Goal: Task Accomplishment & Management: Use online tool/utility

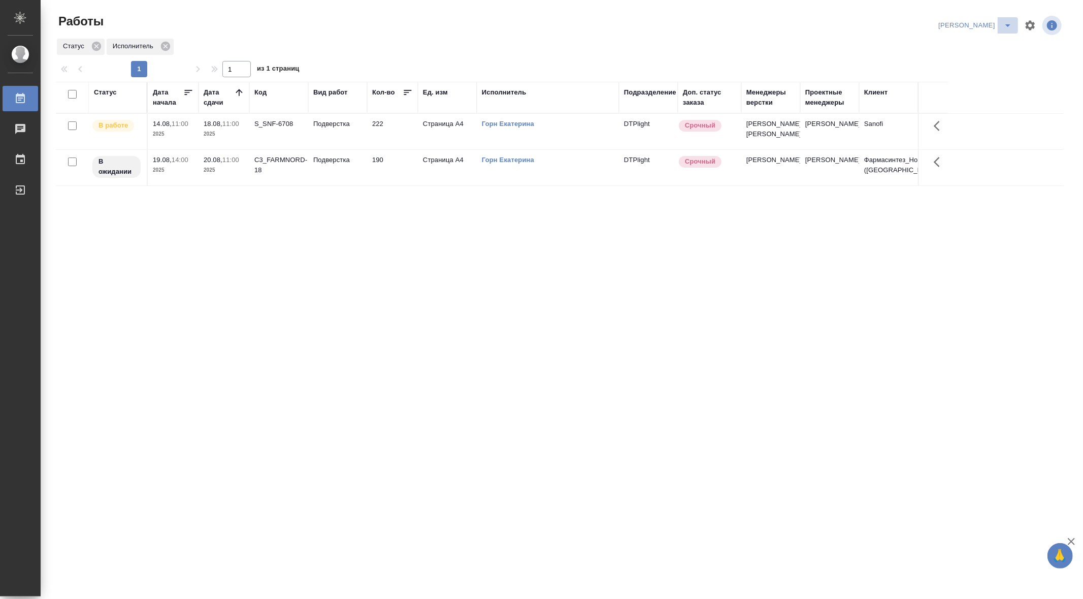
click at [1010, 25] on icon "split button" at bounding box center [1008, 25] width 12 height 12
click at [998, 44] on li "Ничье" at bounding box center [997, 46] width 41 height 16
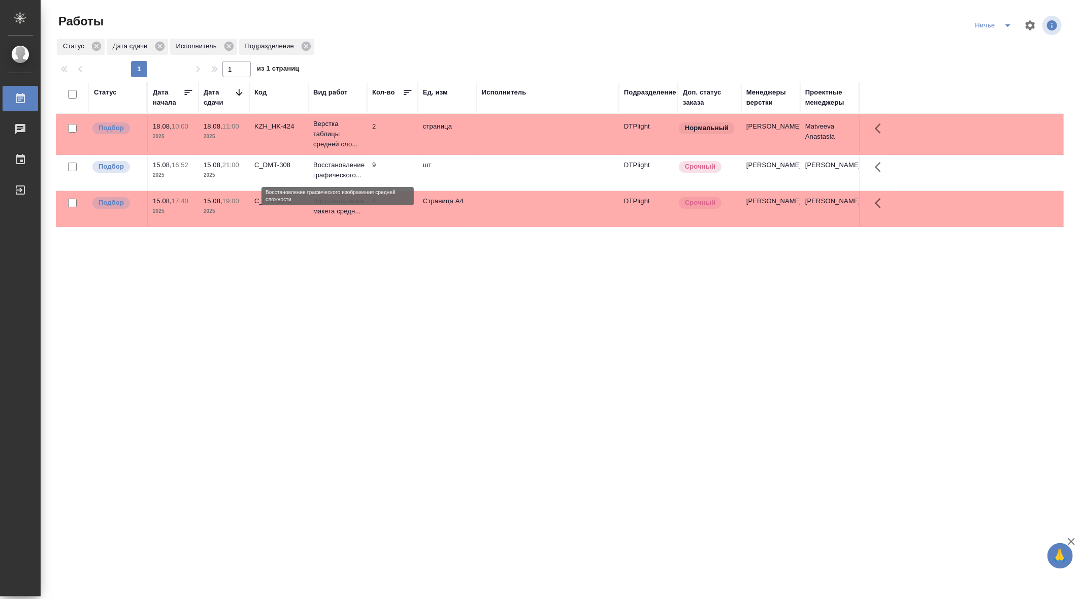
click at [332, 167] on p "Восстановление графического..." at bounding box center [337, 170] width 49 height 20
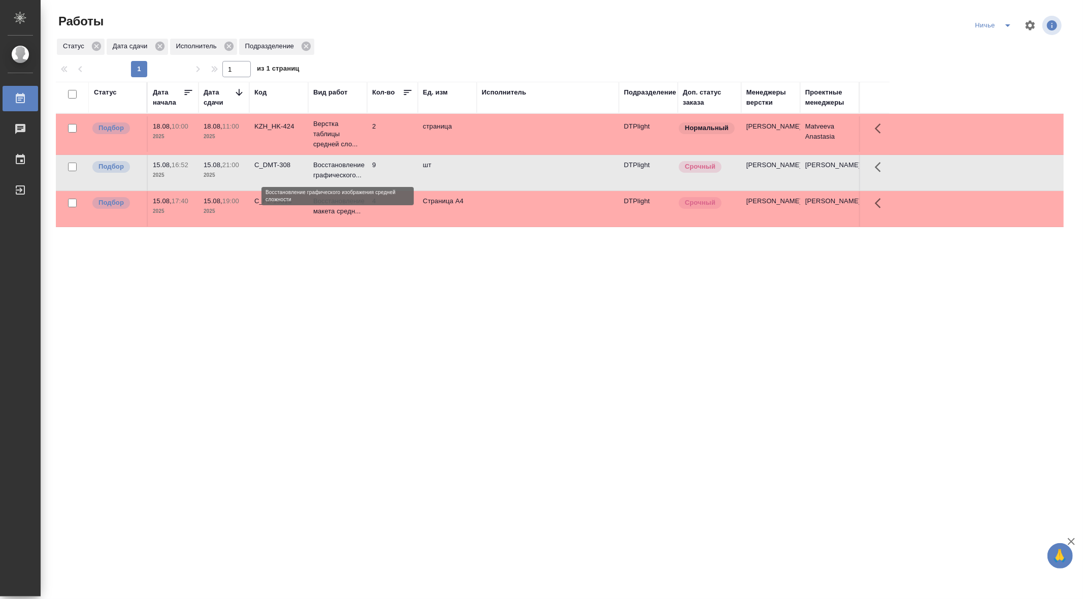
click at [332, 167] on p "Восстановление графического..." at bounding box center [337, 170] width 49 height 20
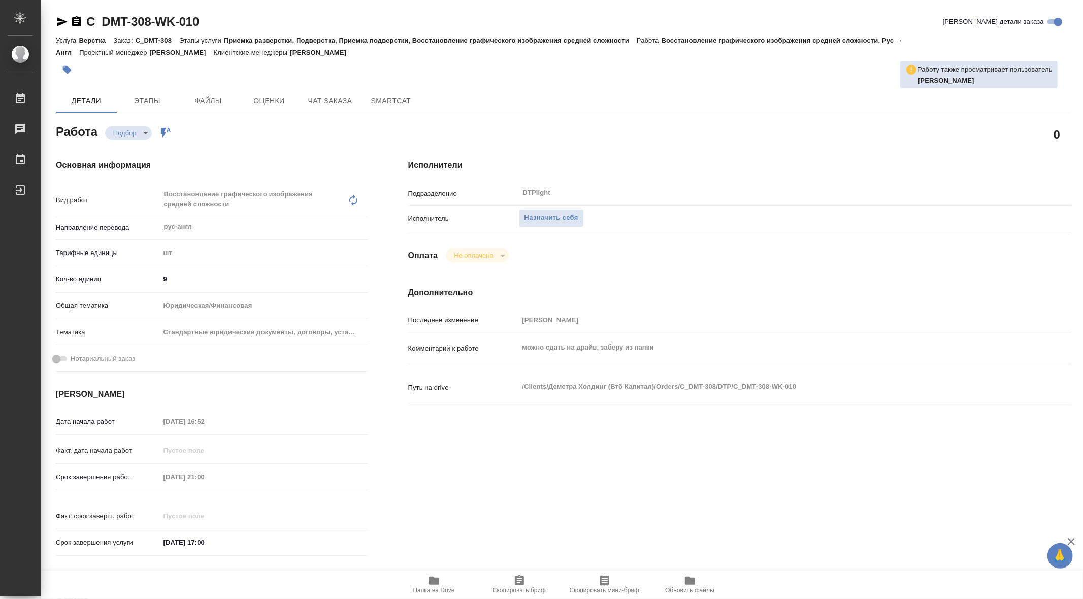
click at [427, 581] on span "Папка на Drive" at bounding box center [434, 583] width 73 height 19
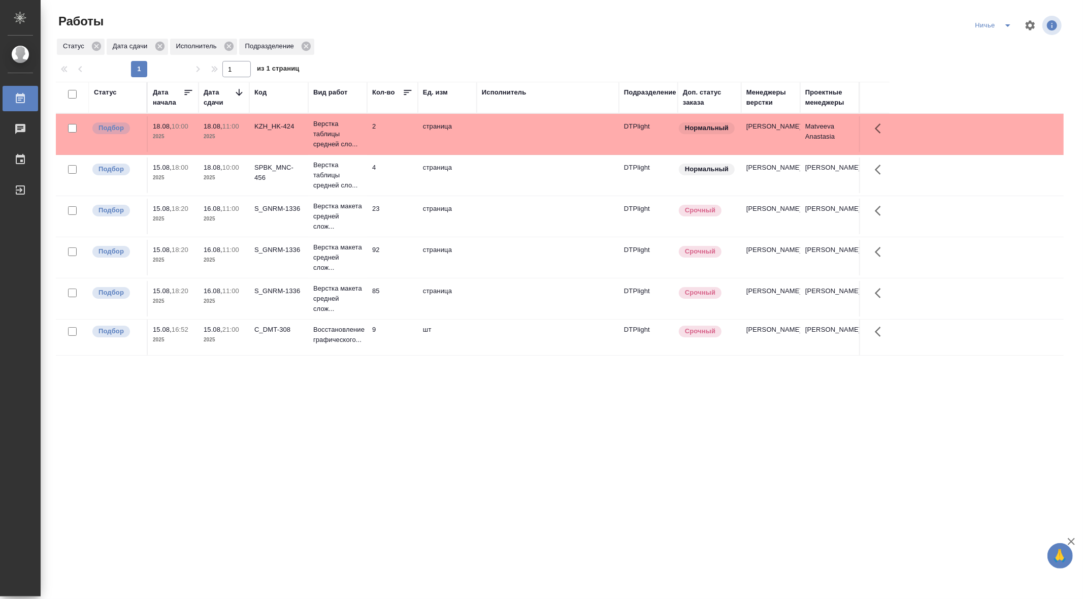
click at [238, 91] on icon at bounding box center [239, 92] width 10 height 10
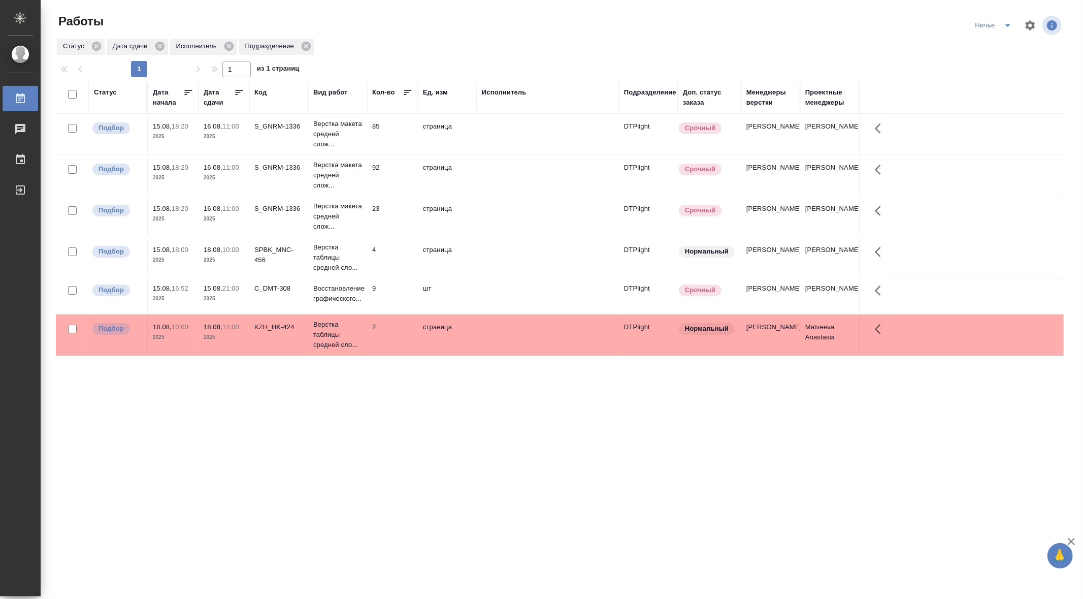
click at [238, 91] on icon at bounding box center [239, 92] width 10 height 10
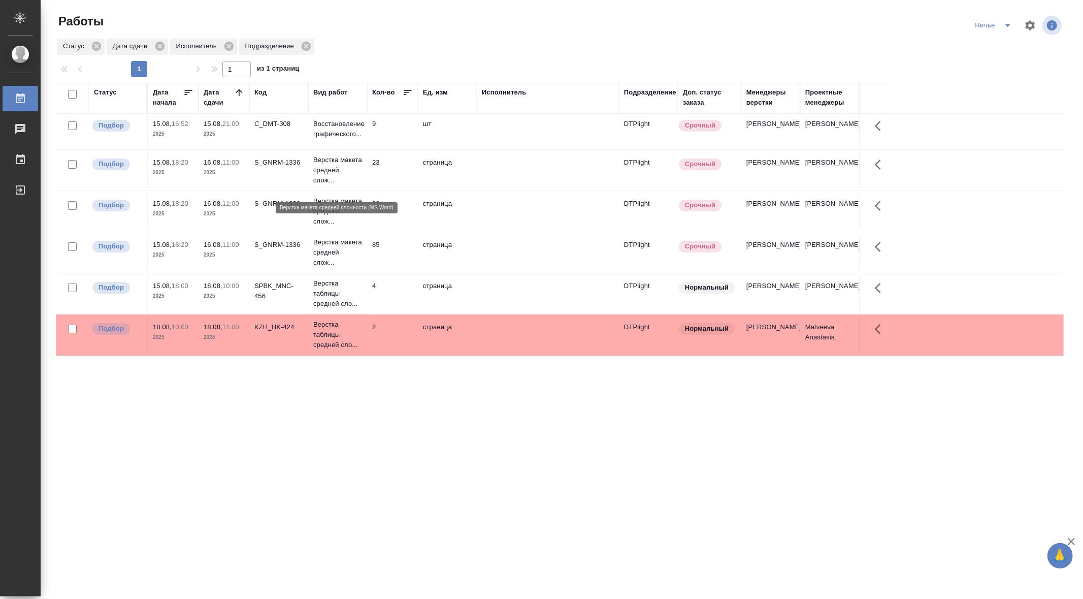
click at [322, 180] on p "Верстка макета средней слож..." at bounding box center [337, 170] width 49 height 30
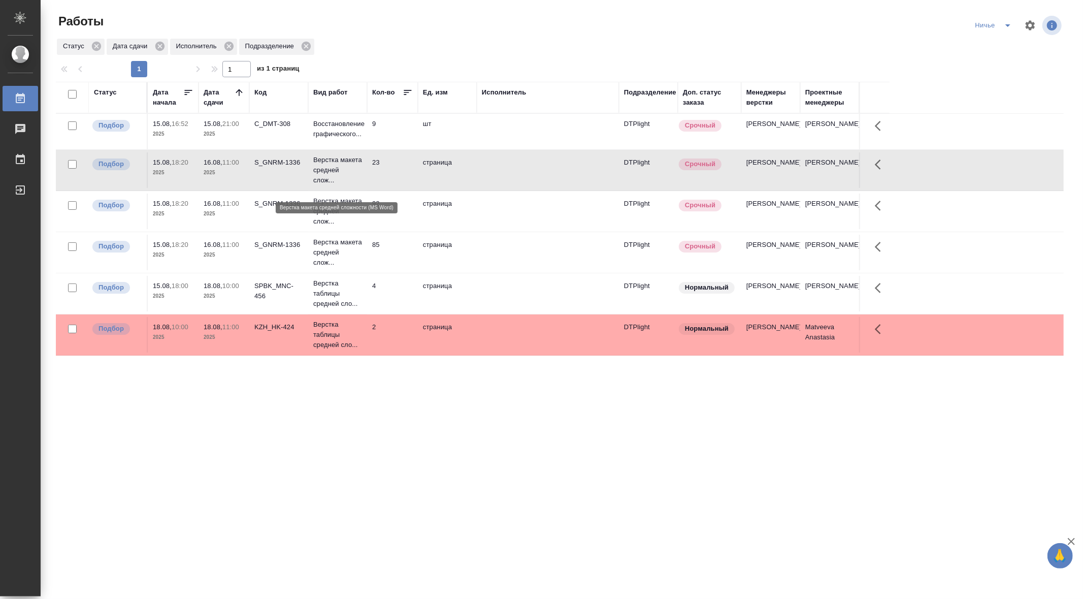
click at [322, 180] on p "Верстка макета средней слож..." at bounding box center [337, 170] width 49 height 30
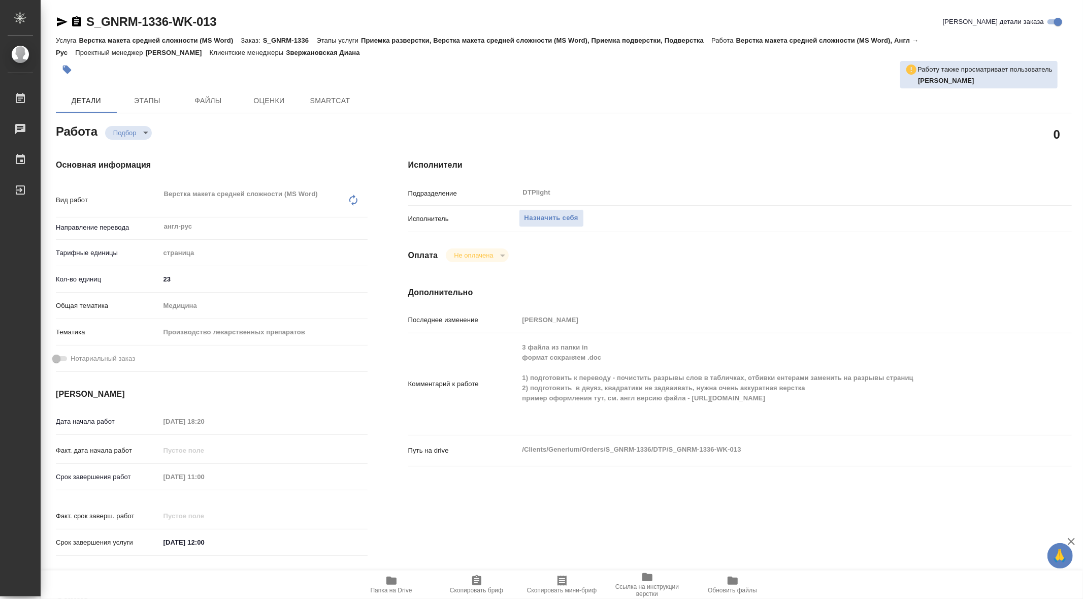
type textarea "x"
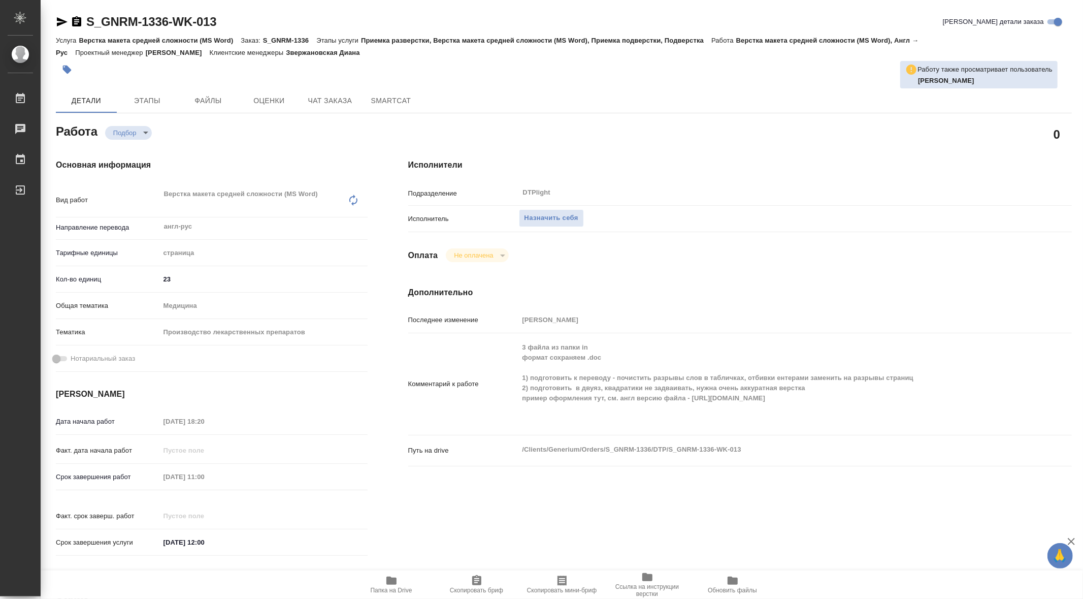
type textarea "x"
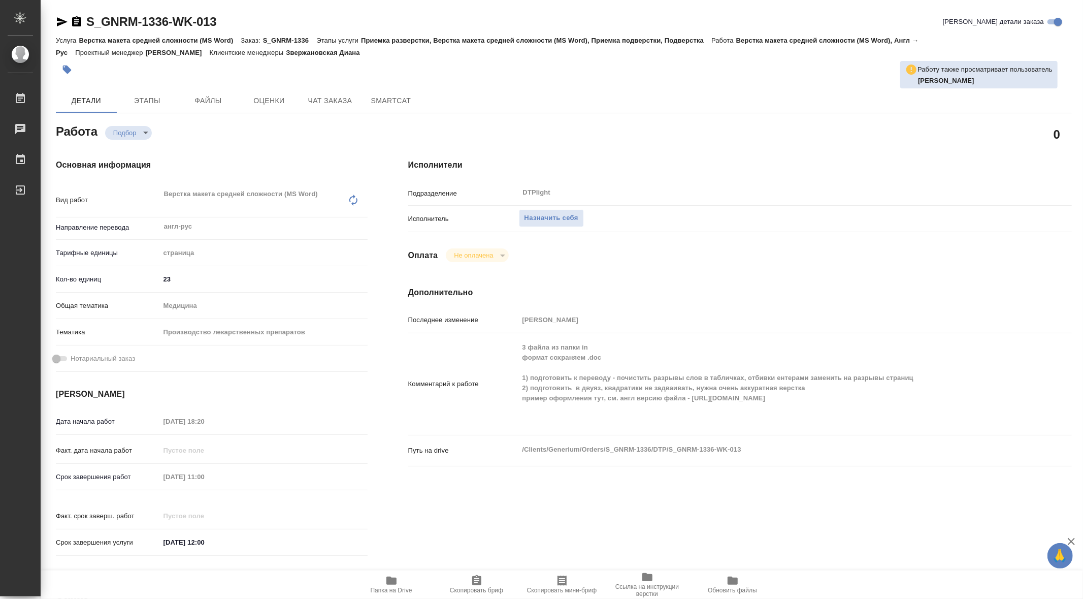
type textarea "x"
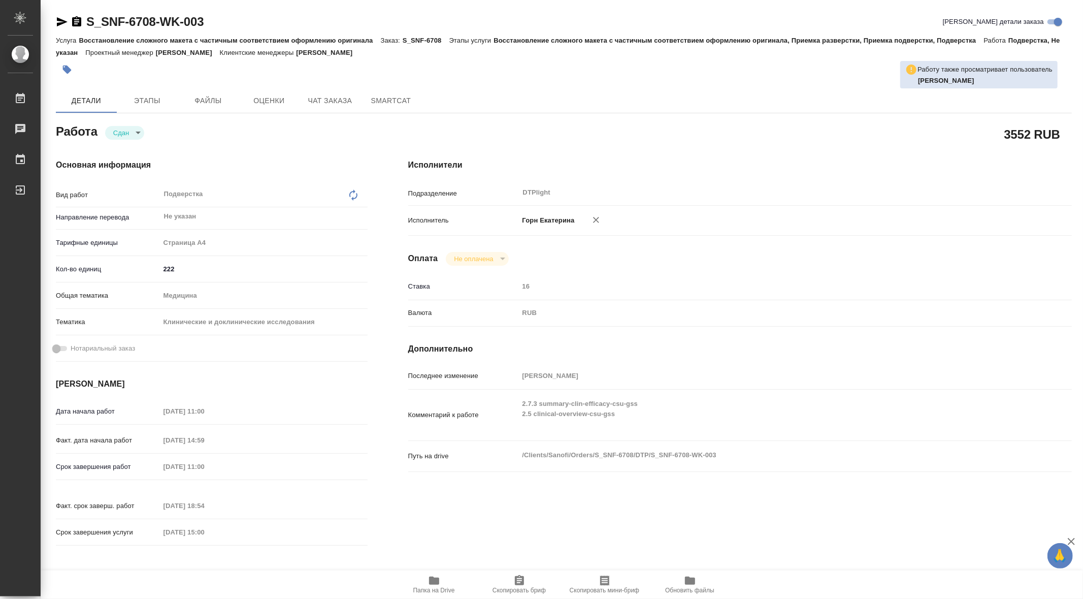
click at [429, 587] on span "Папка на Drive" at bounding box center [434, 589] width 42 height 7
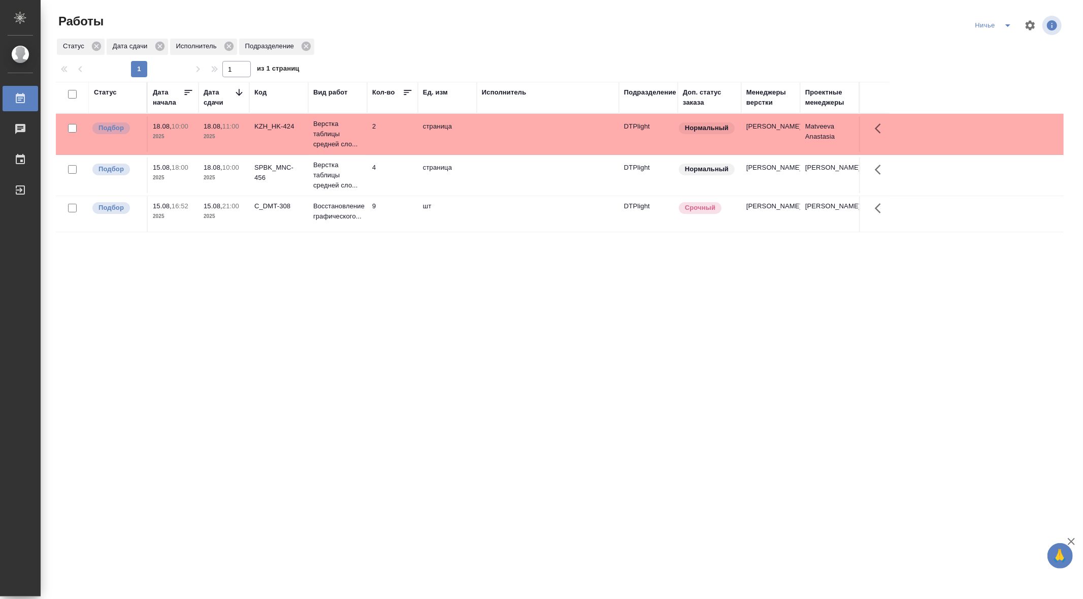
click at [399, 398] on div "Статус Дата начала Дата сдачи Код Вид работ Кол-во Ед. изм Исполнитель Подразде…" at bounding box center [560, 265] width 1008 height 366
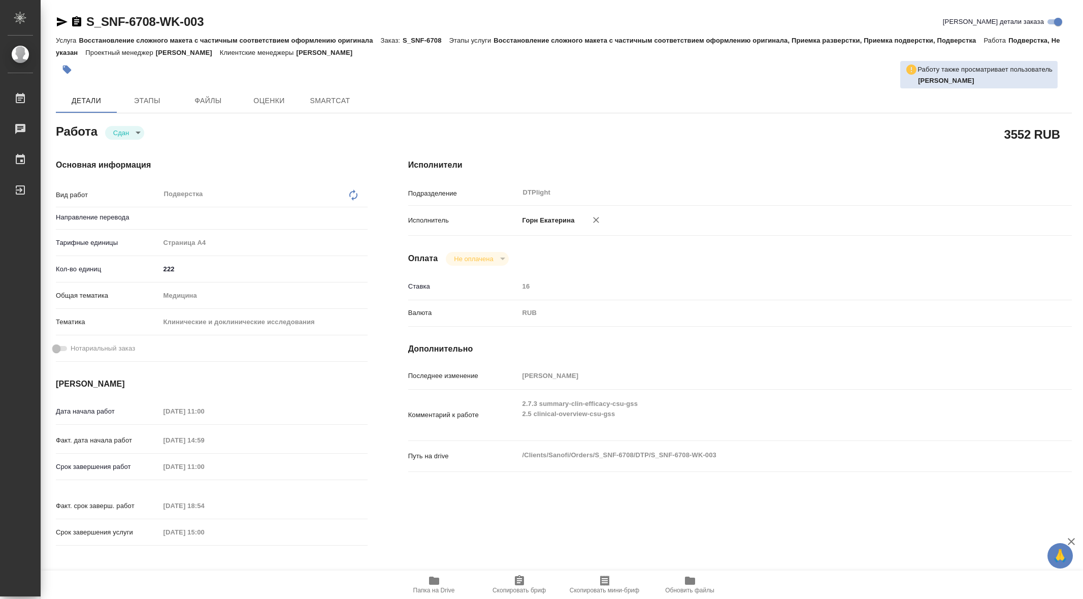
type input "Не указан"
type textarea "x"
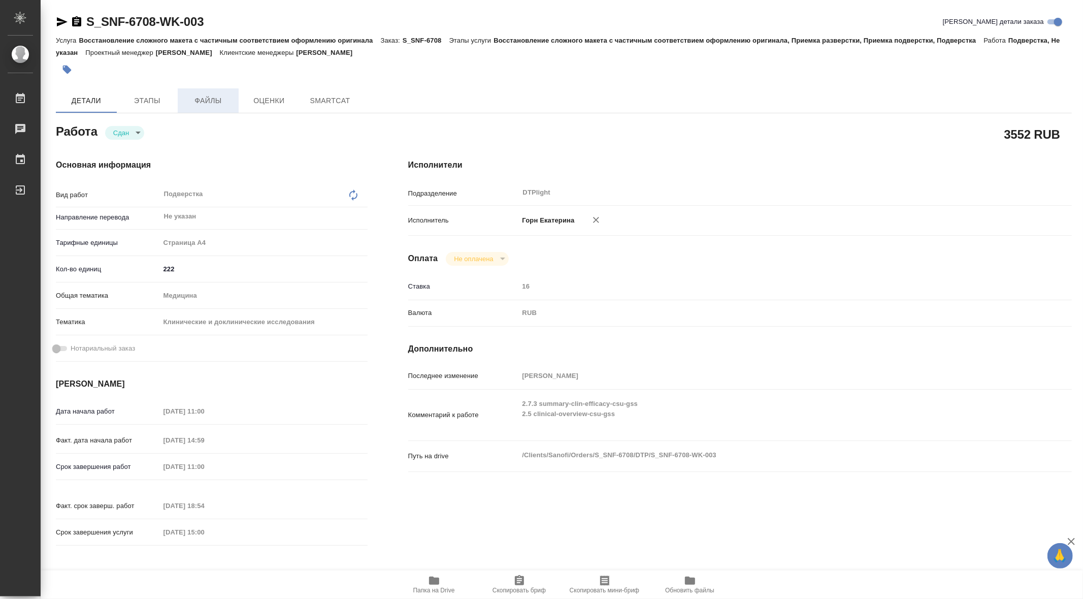
type textarea "x"
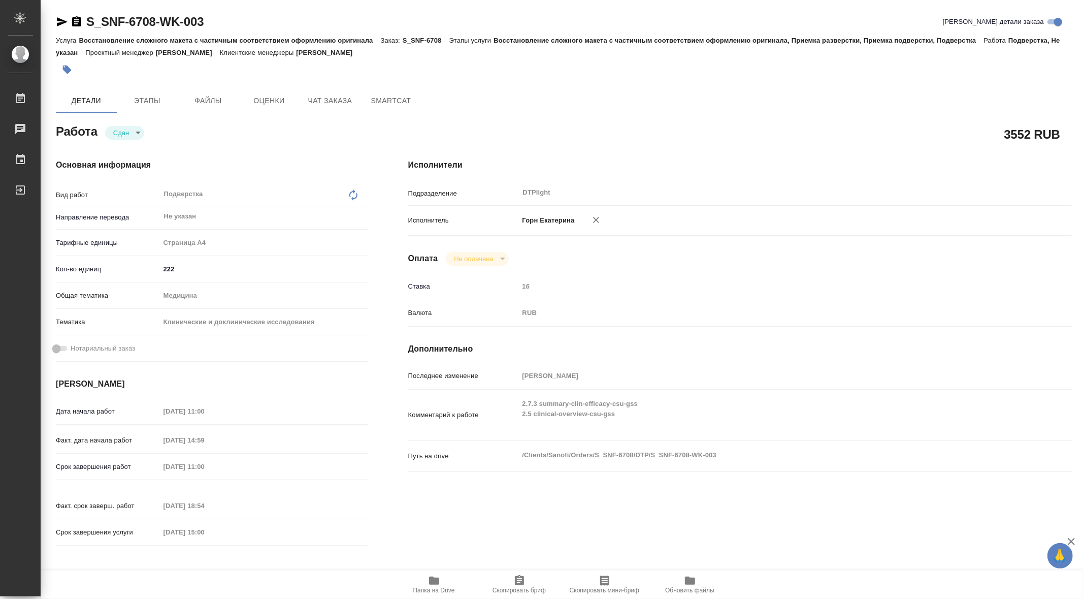
type textarea "x"
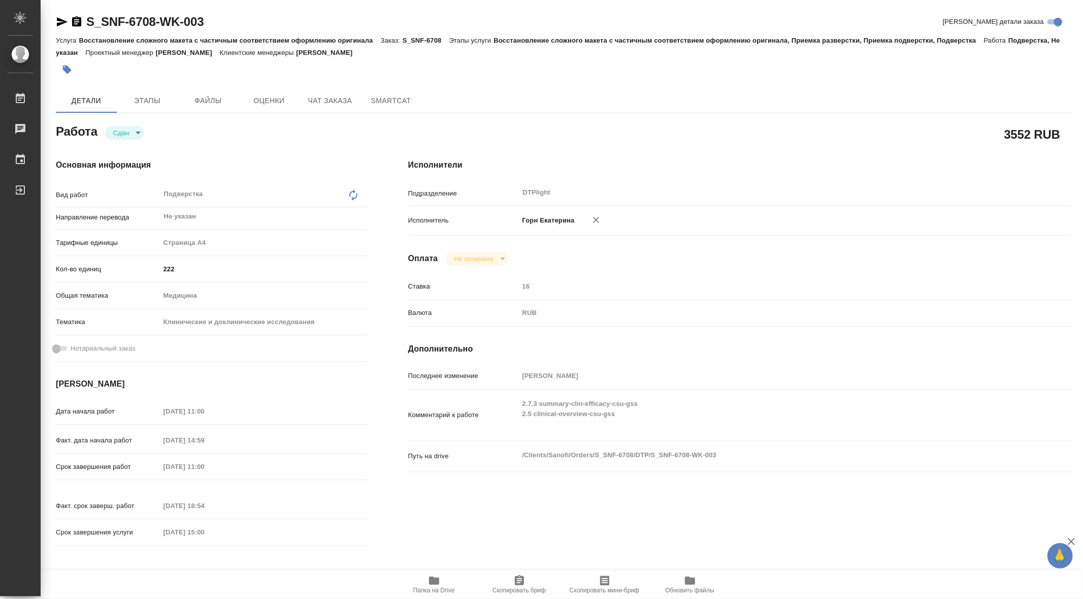
type textarea "x"
